Goal: Communication & Community: Ask a question

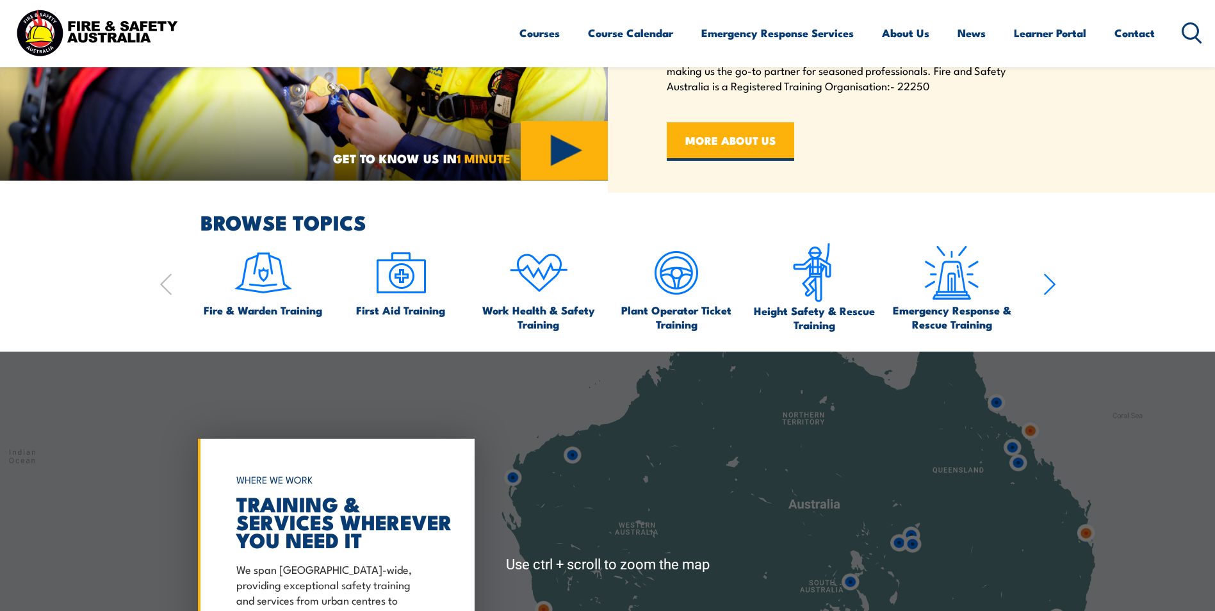
scroll to position [768, 0]
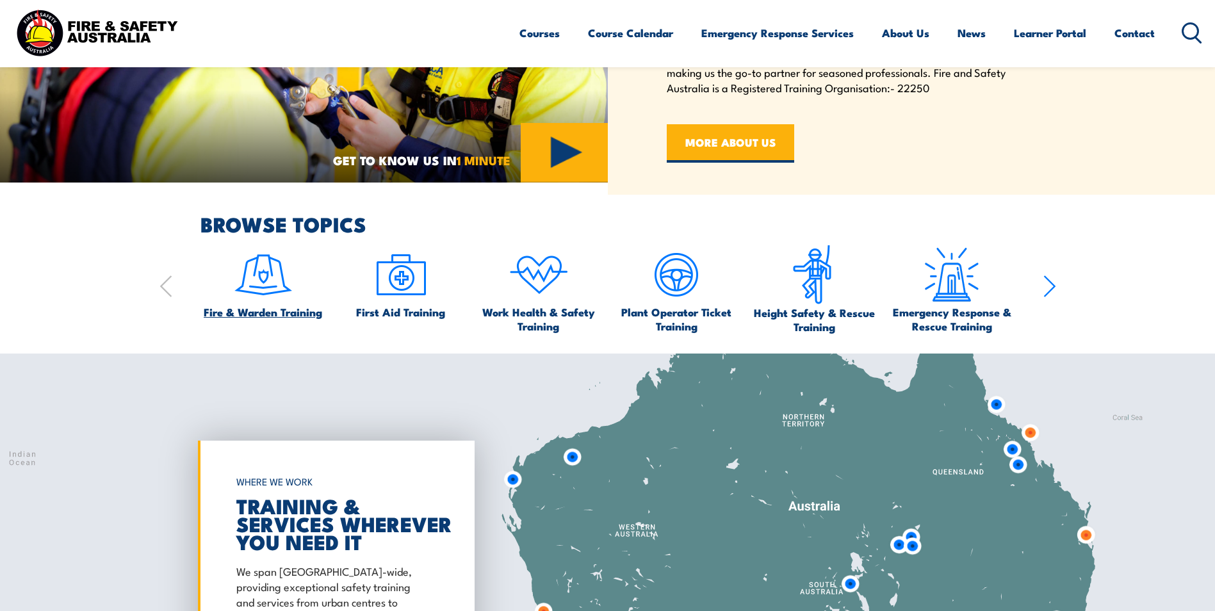
click at [252, 278] on img at bounding box center [263, 275] width 60 height 60
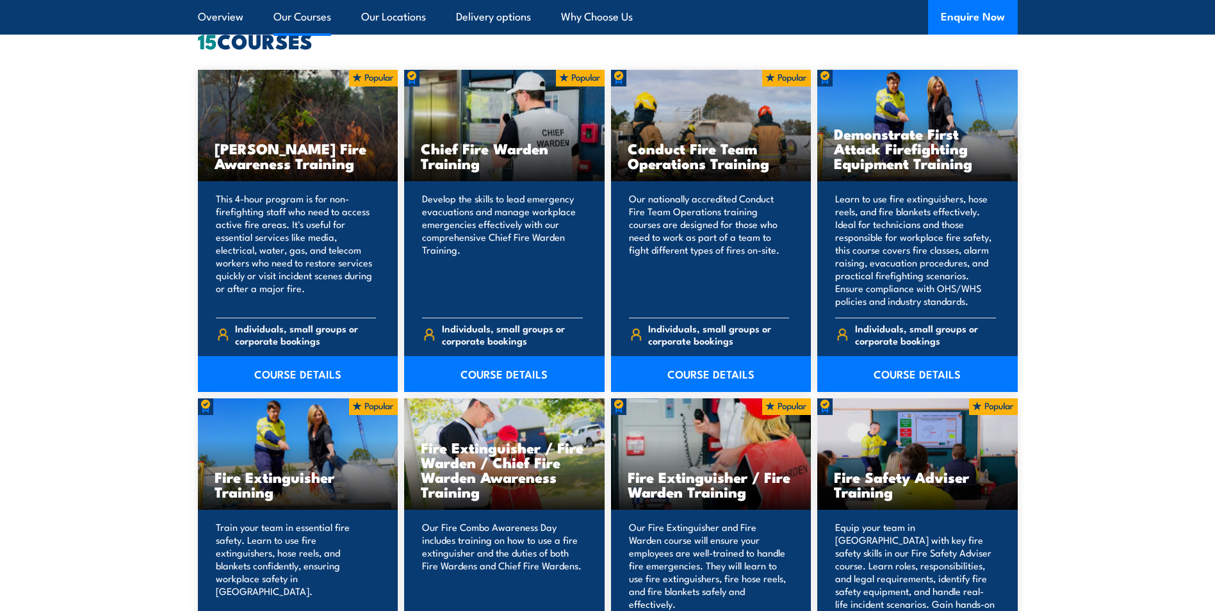
scroll to position [1024, 0]
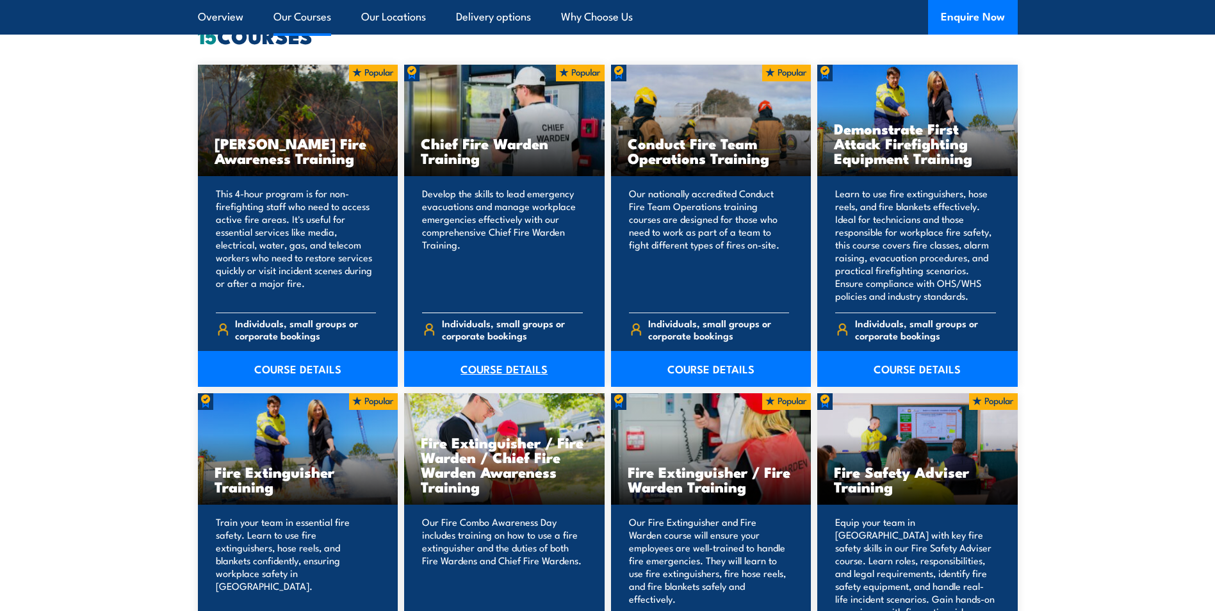
click at [497, 359] on link "COURSE DETAILS" at bounding box center [504, 369] width 200 height 36
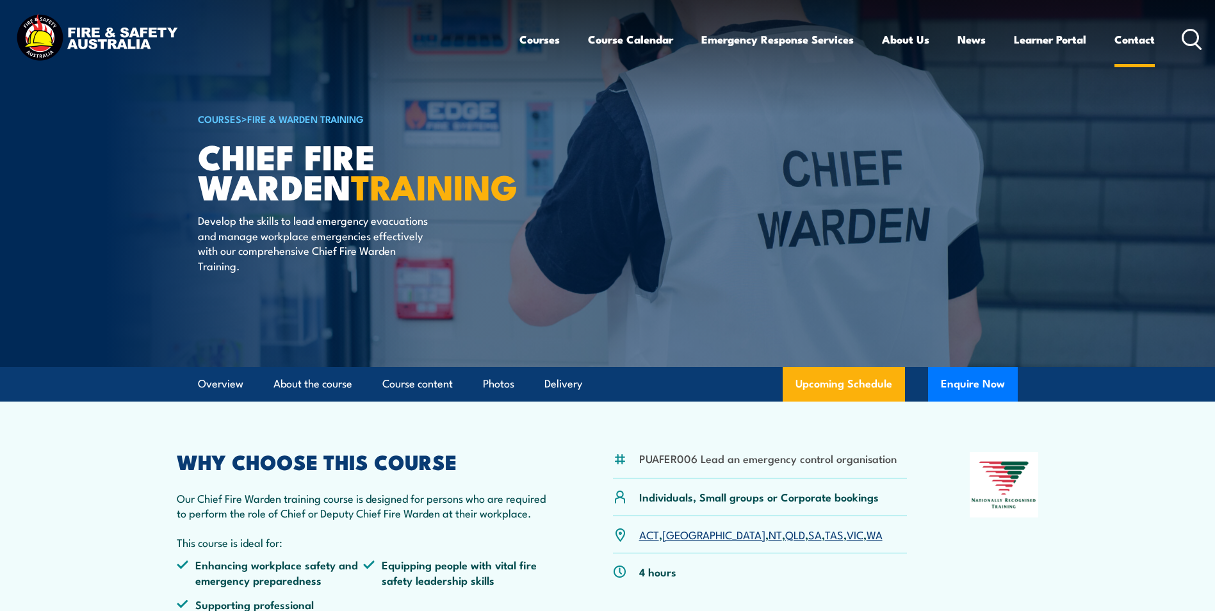
click at [1124, 39] on link "Contact" at bounding box center [1134, 39] width 40 height 34
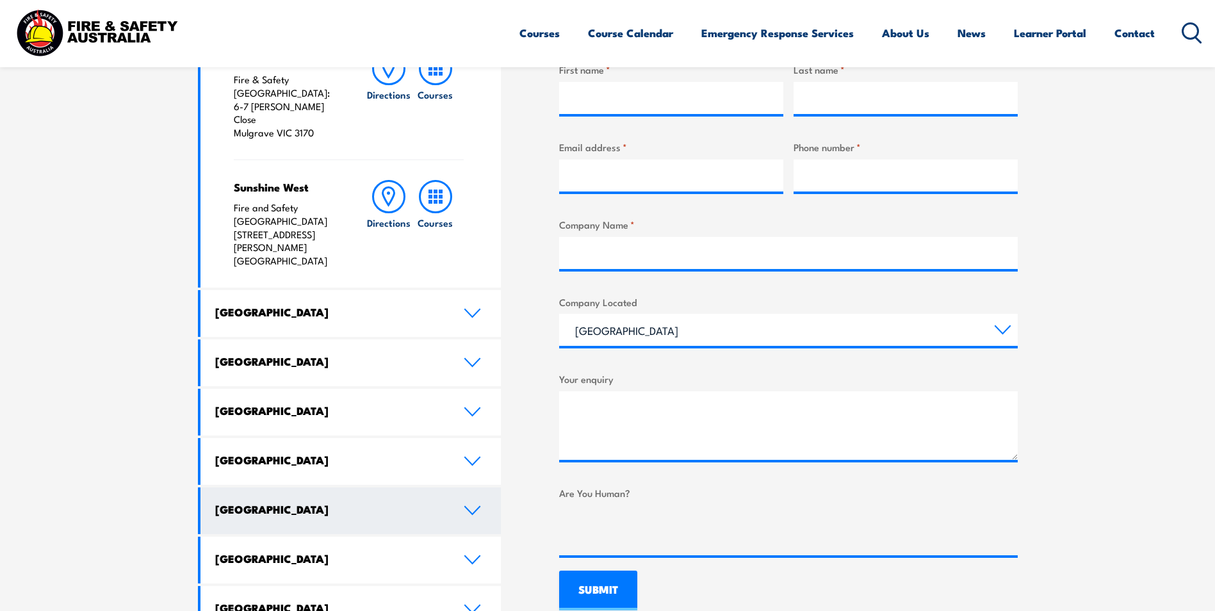
scroll to position [576, 0]
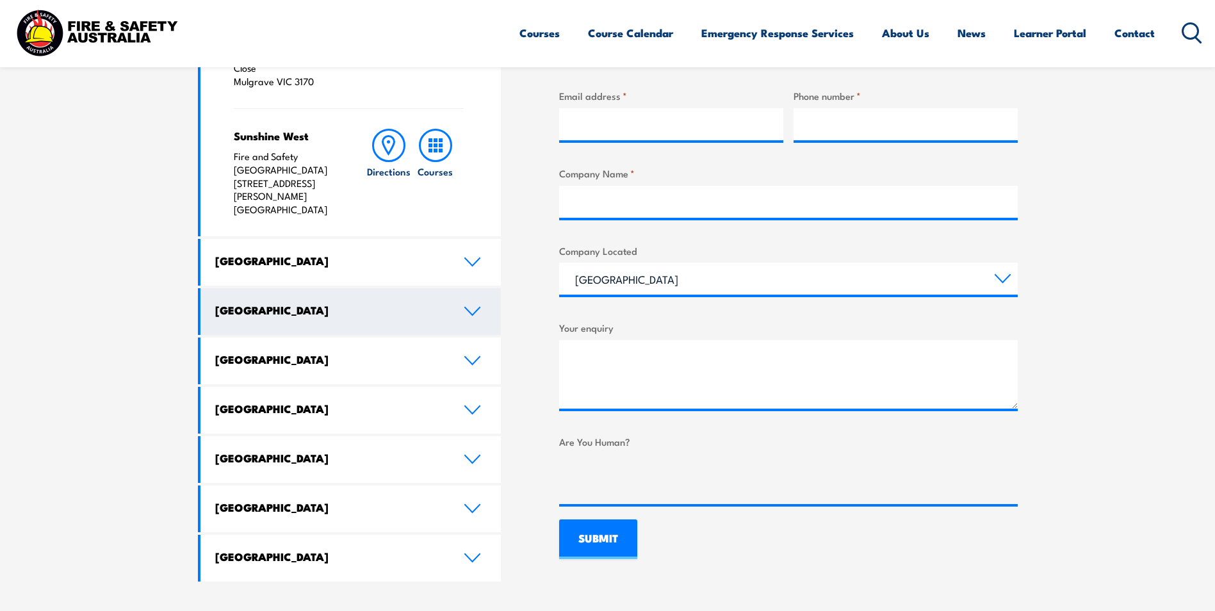
click at [306, 288] on link "[GEOGRAPHIC_DATA]" at bounding box center [350, 311] width 301 height 47
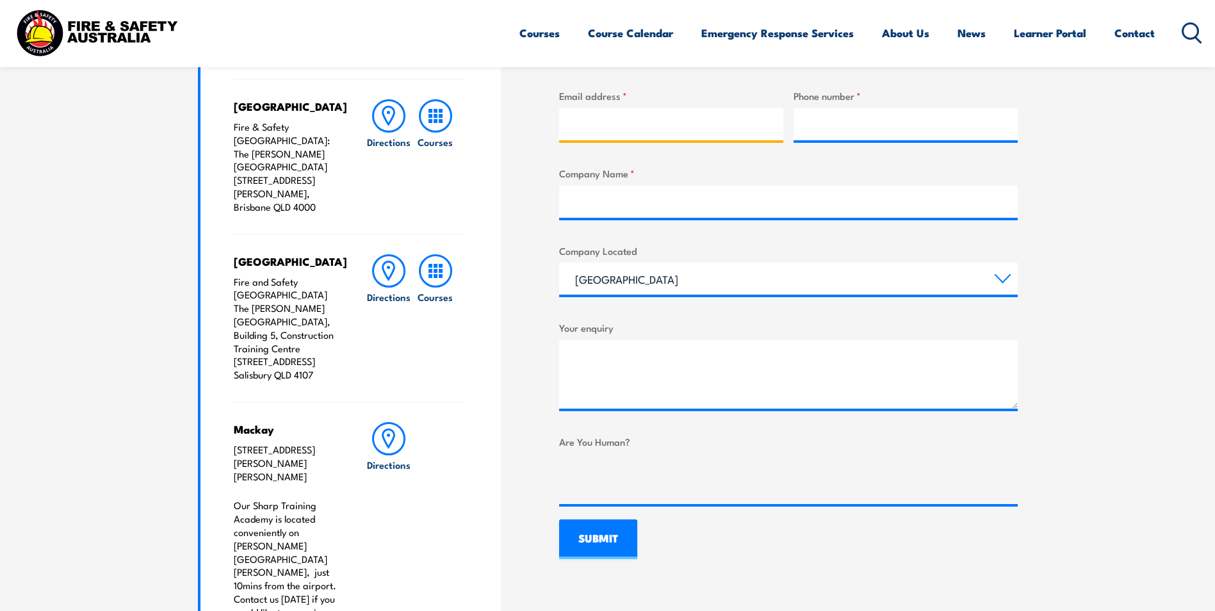
click at [702, 125] on input "Email address *" at bounding box center [671, 124] width 224 height 32
type input "leigh@hofco.com.au"
type input "LEIGH"
type input "HYNES"
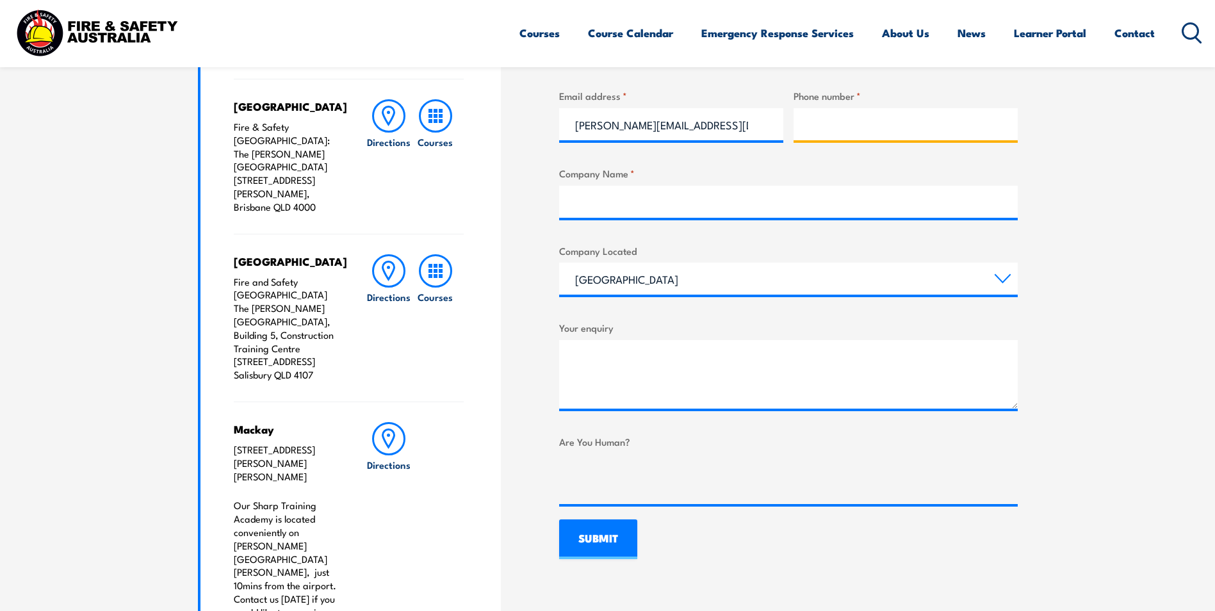
type input "40323449"
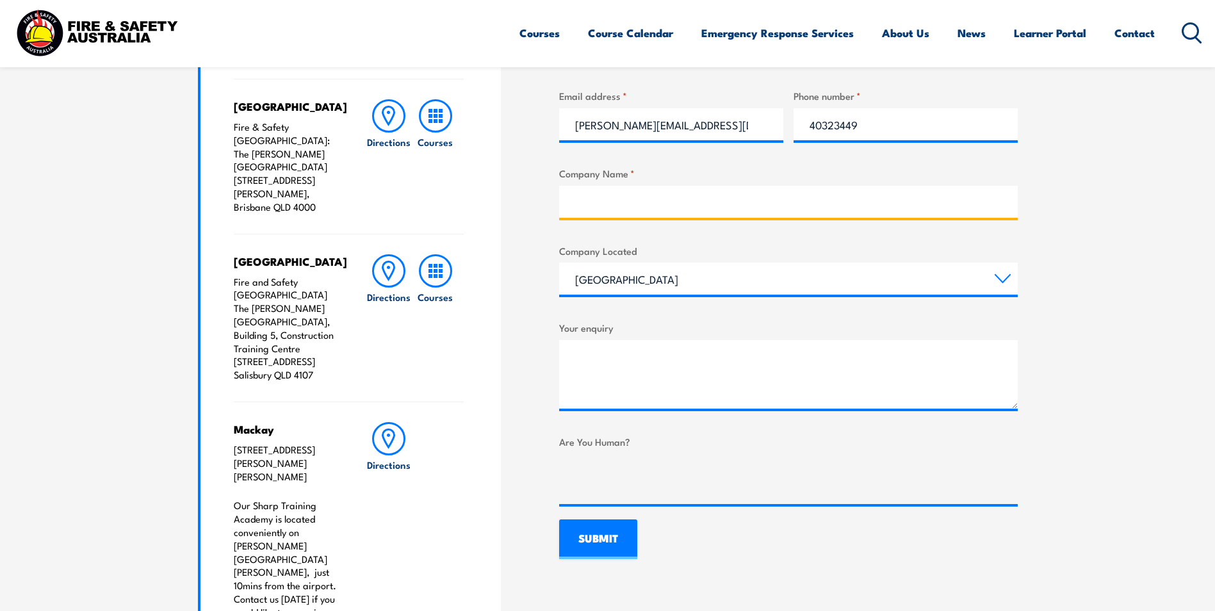
type input "HOFCO"
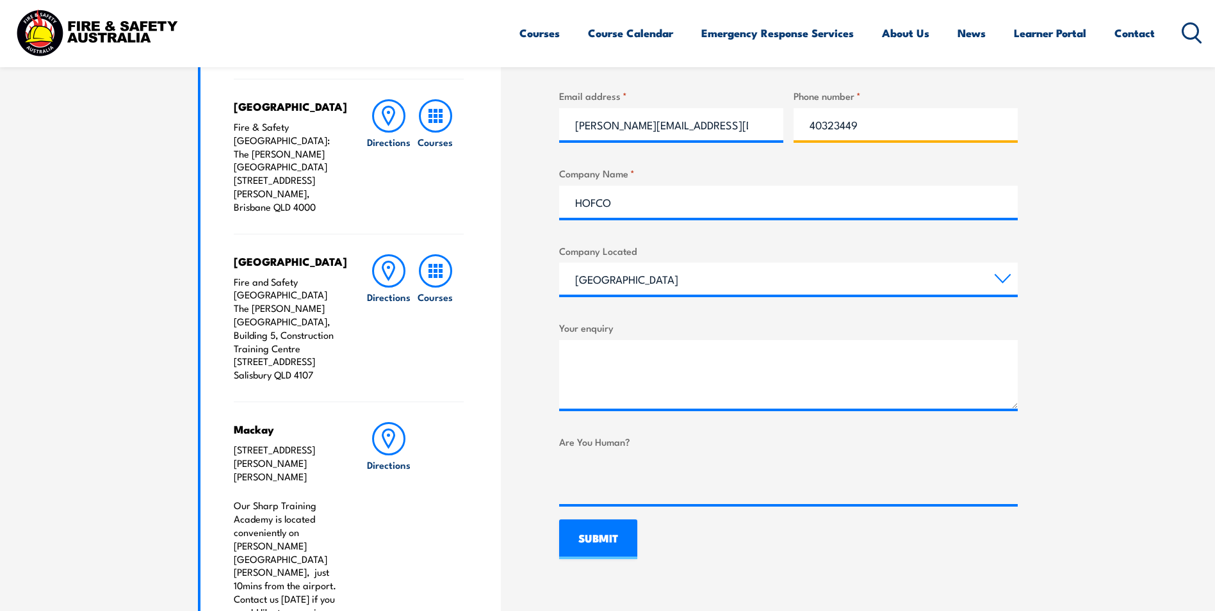
click at [807, 123] on input "40323449" at bounding box center [905, 124] width 224 height 32
type input "0403234496"
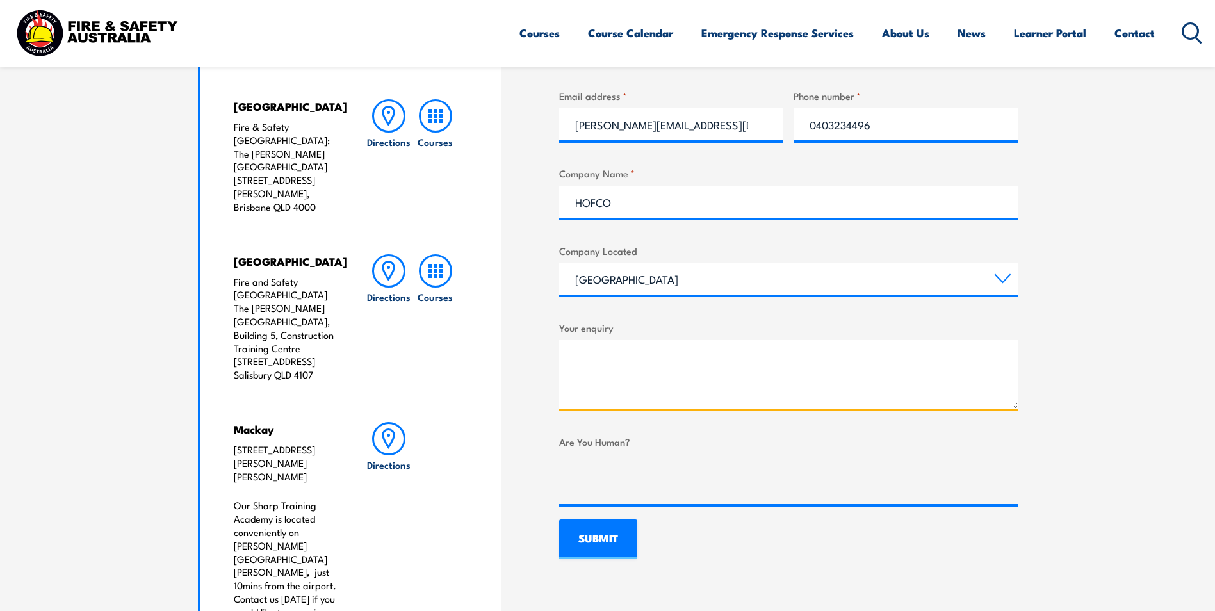
click at [643, 359] on textarea "Your enquiry" at bounding box center [788, 374] width 458 height 69
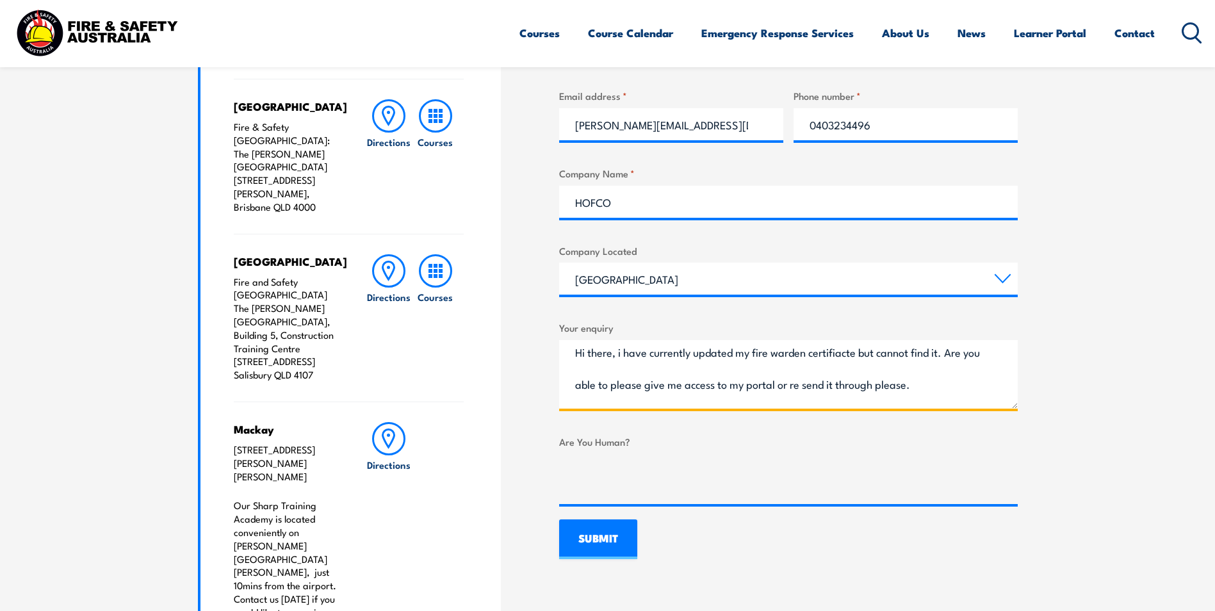
scroll to position [0, 0]
type textarea "Hi there, I have currently updated my fire warden certificate but cannot find i…"
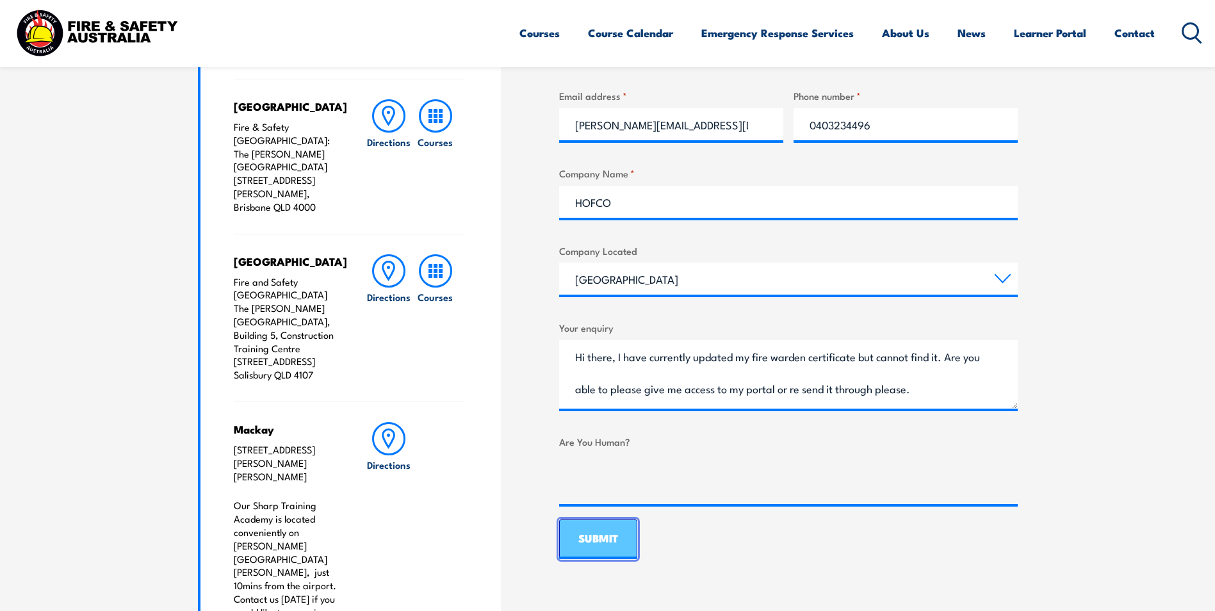
click at [608, 542] on input "SUBMIT" at bounding box center [598, 539] width 78 height 40
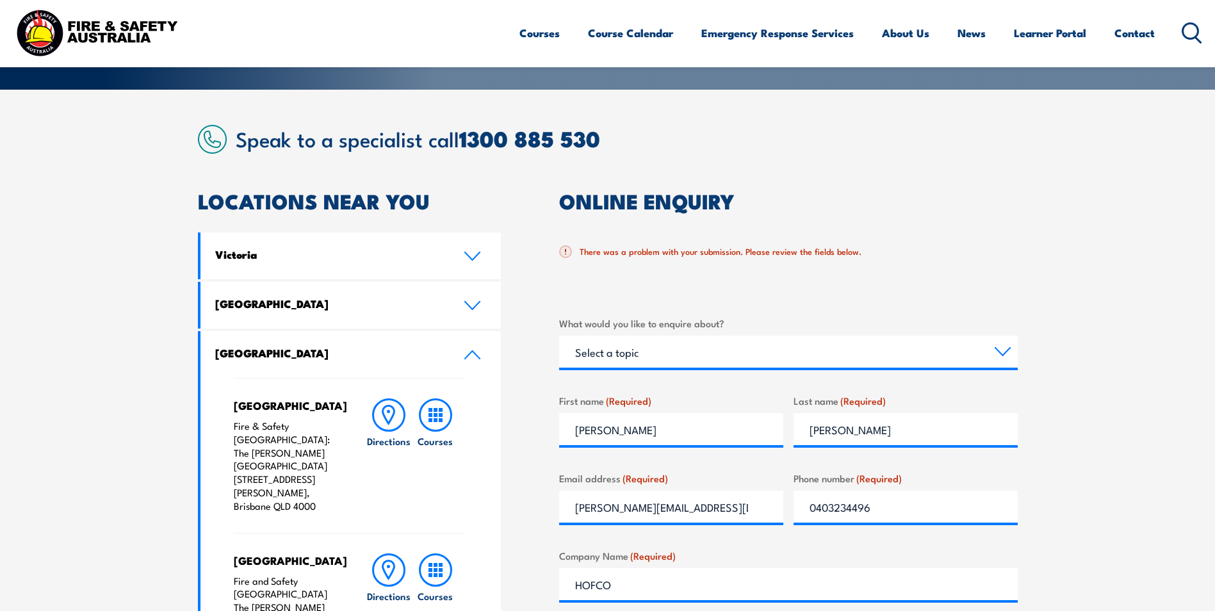
scroll to position [363, 0]
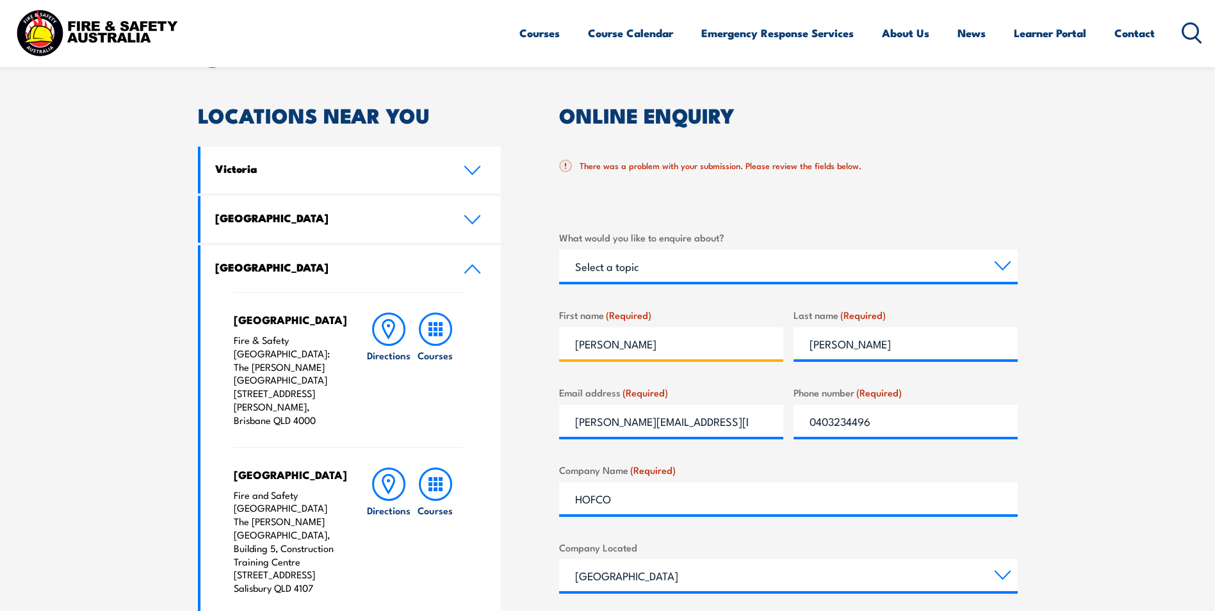
click at [627, 346] on input "LEIGH" at bounding box center [671, 343] width 224 height 32
type input "Liegh"
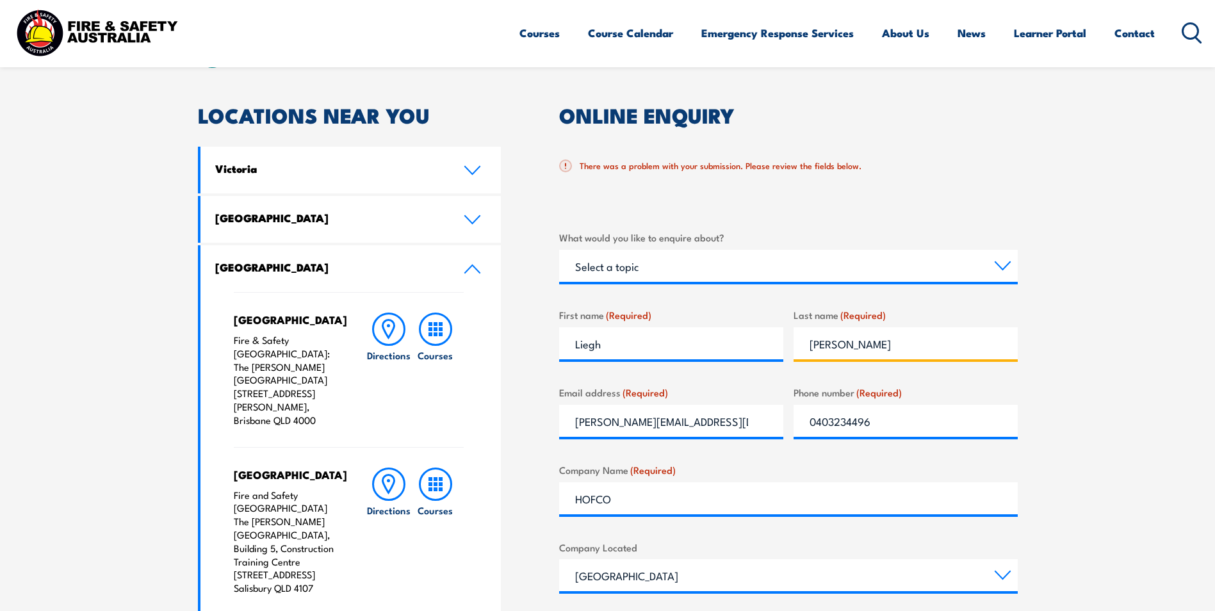
click at [856, 340] on input "HYNES" at bounding box center [905, 343] width 224 height 32
type input "hynes"
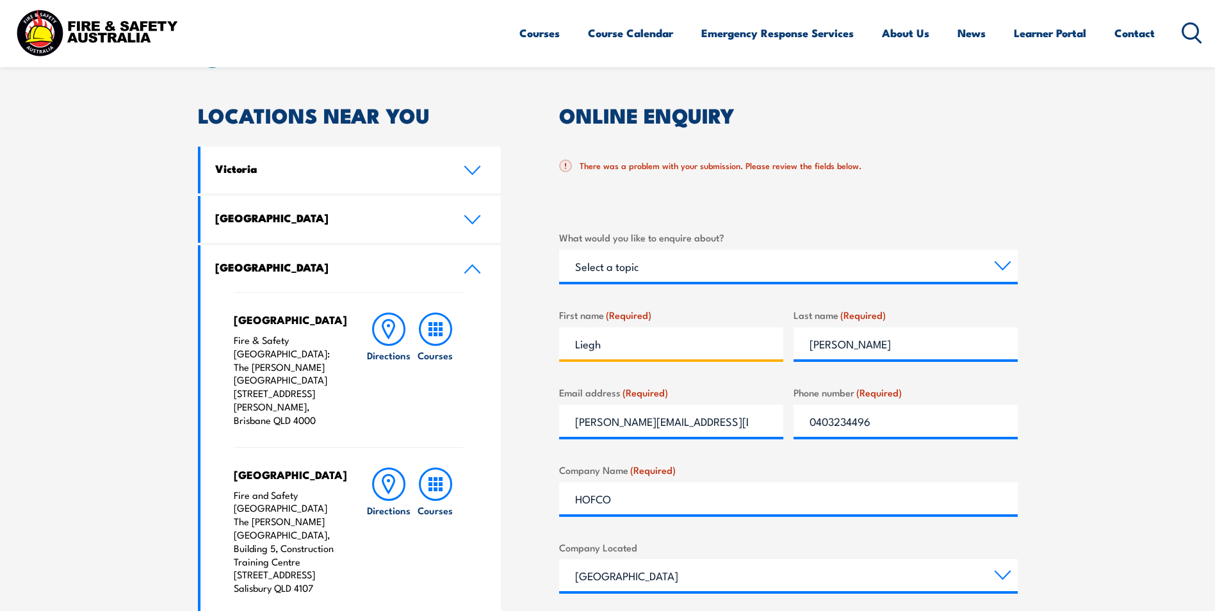
click at [589, 344] on input "Liegh" at bounding box center [671, 343] width 224 height 32
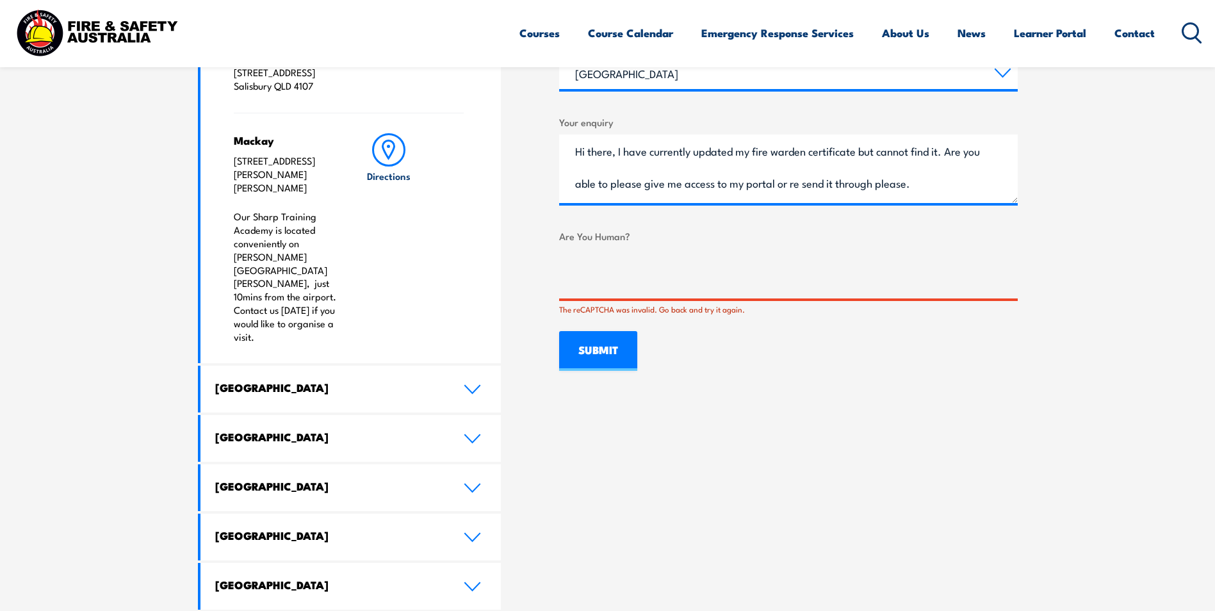
scroll to position [875, 0]
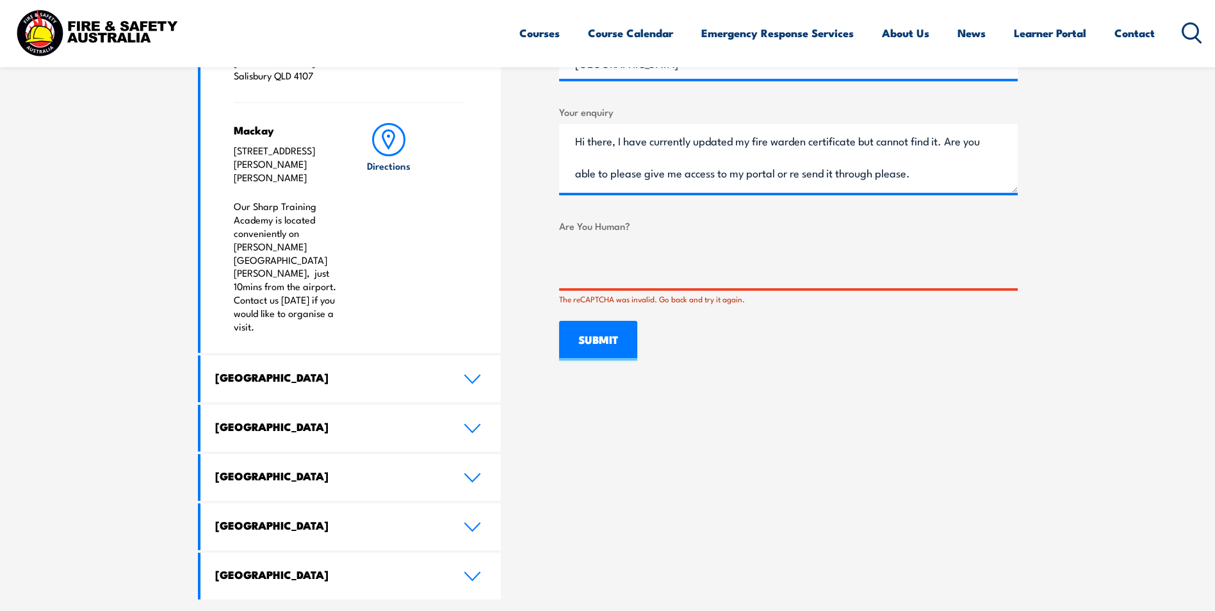
type input "Leigh"
click at [613, 346] on input "SUBMIT" at bounding box center [598, 341] width 78 height 40
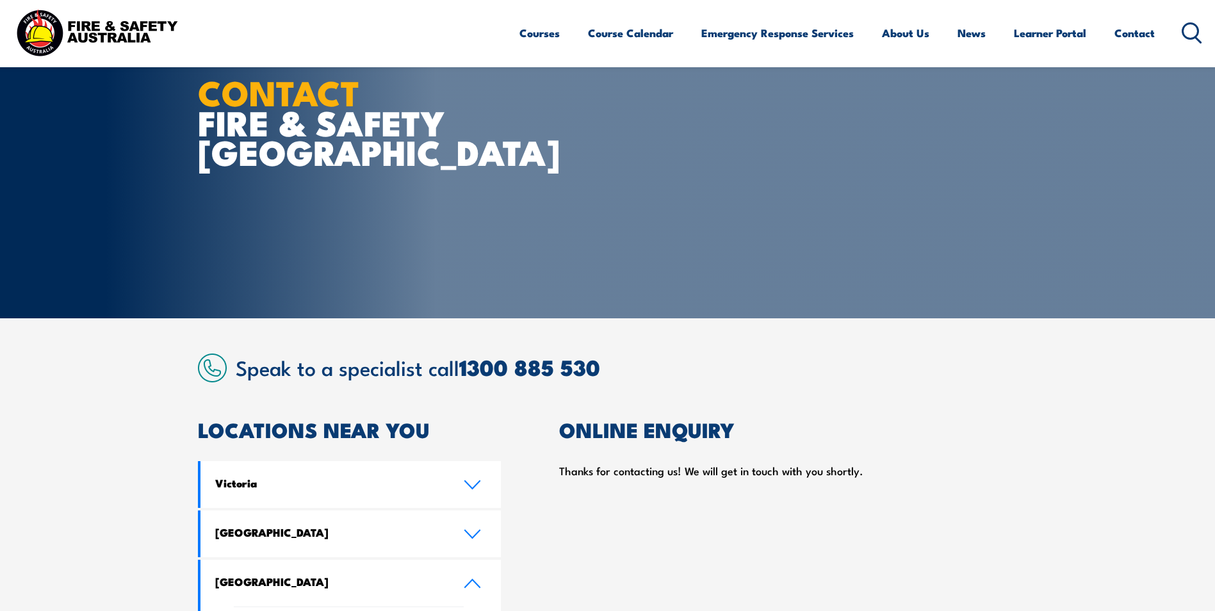
scroll to position [0, 0]
